Goal: Information Seeking & Learning: Learn about a topic

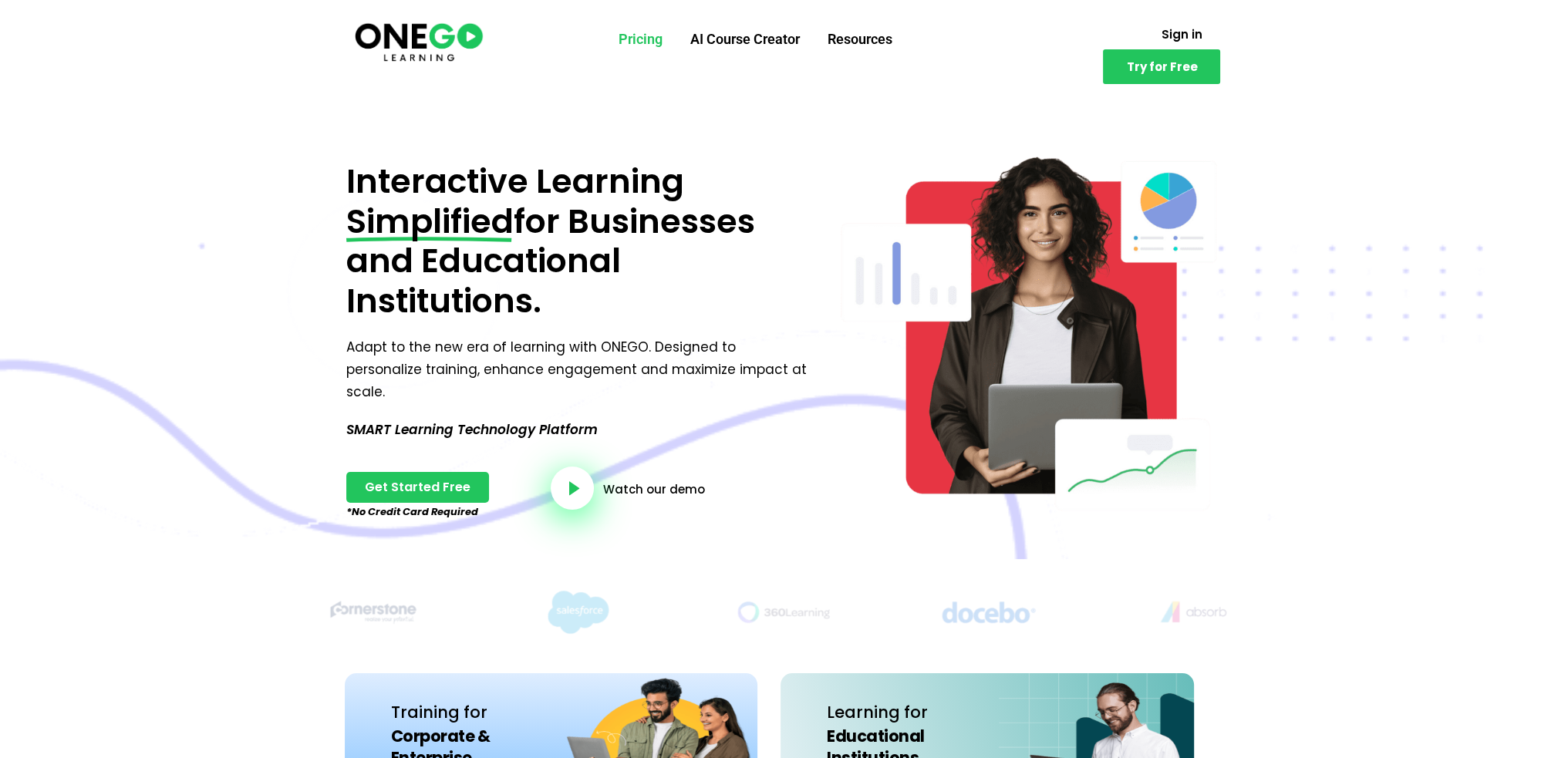
click at [633, 42] on link "Pricing" at bounding box center [640, 39] width 72 height 40
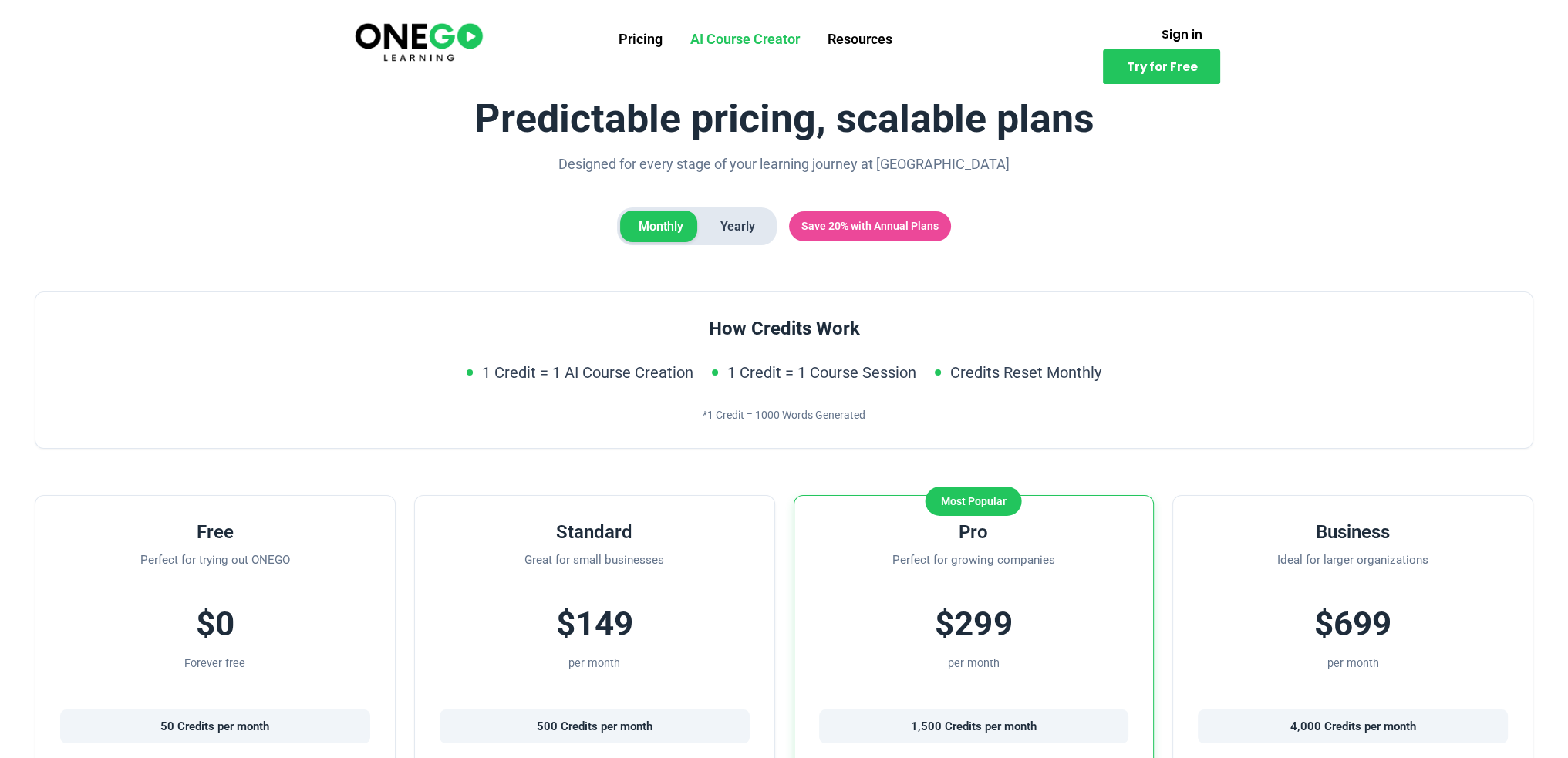
click at [751, 36] on link "AI Course Creator" at bounding box center [745, 39] width 137 height 40
